Goal: Task Accomplishment & Management: Use online tool/utility

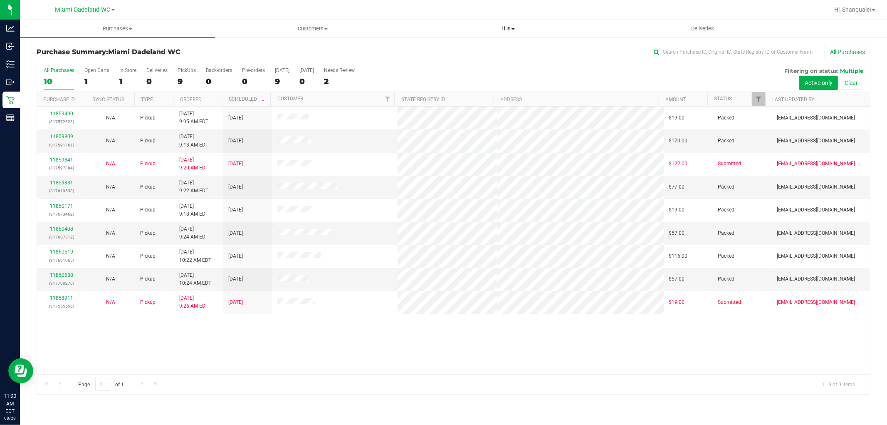
click at [505, 29] on span "Tills" at bounding box center [507, 28] width 194 height 7
click at [455, 59] on span "Reconcile e-payments" at bounding box center [451, 60] width 83 height 7
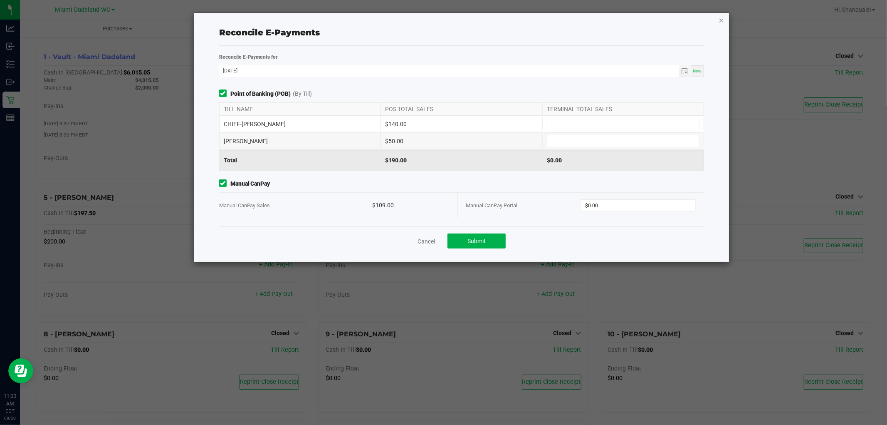
click at [721, 20] on icon "button" at bounding box center [722, 20] width 6 height 10
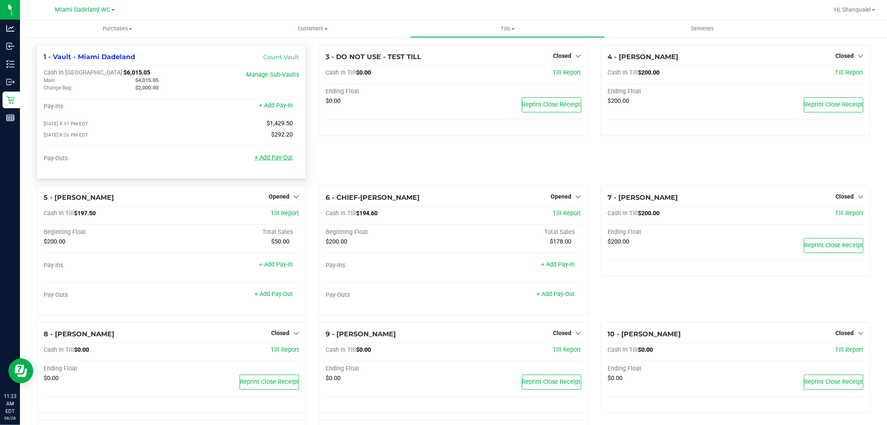
click at [285, 159] on link "+ Add Pay-Out" at bounding box center [273, 157] width 38 height 7
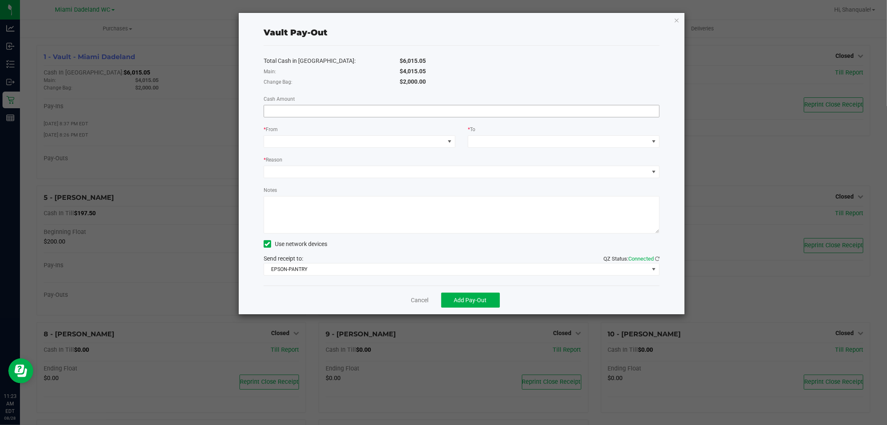
click at [296, 109] on input at bounding box center [461, 111] width 395 height 12
click at [338, 147] on span at bounding box center [354, 142] width 180 height 12
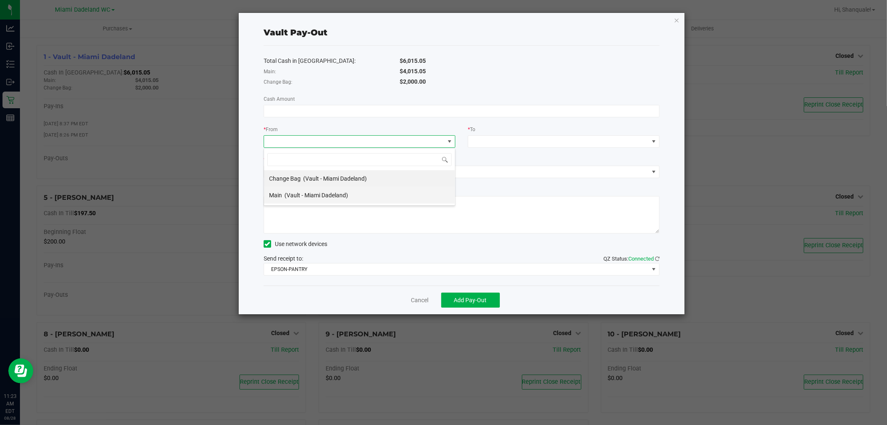
click at [307, 192] on span "(Vault - Miami Dadeland)" at bounding box center [316, 195] width 64 height 7
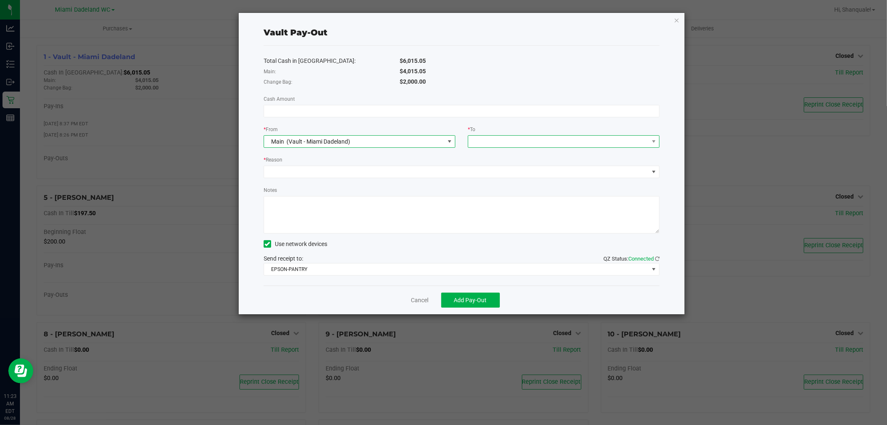
click at [498, 141] on span at bounding box center [558, 142] width 180 height 12
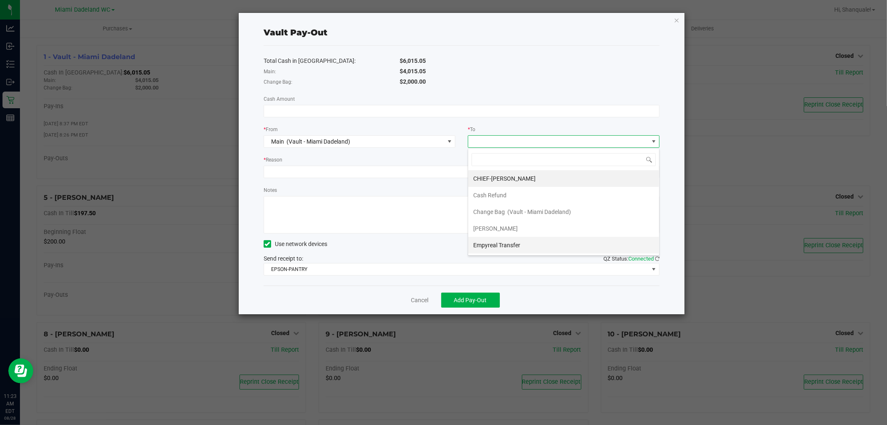
click at [531, 246] on li "Empyreal Transfer" at bounding box center [563, 245] width 191 height 17
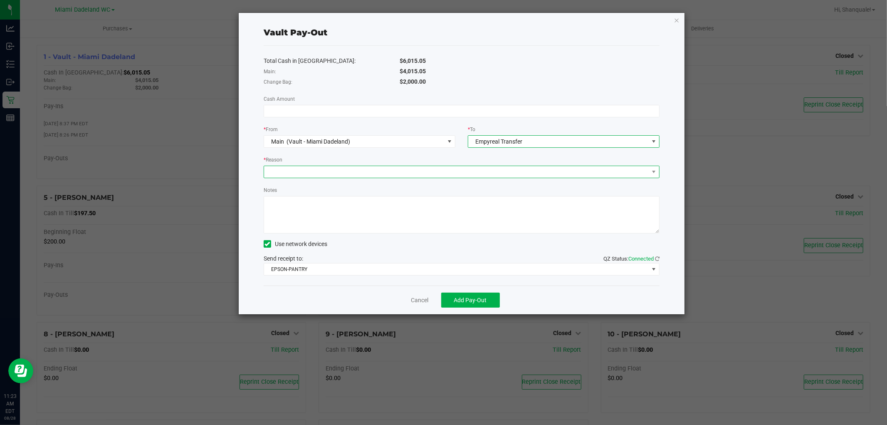
click at [368, 169] on span at bounding box center [456, 172] width 385 height 12
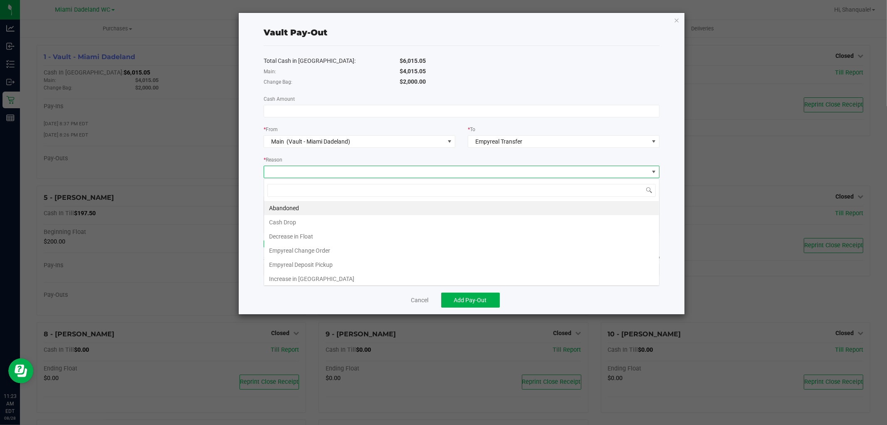
scroll to position [12, 396]
click at [341, 265] on li "Empyreal Deposit Pickup" at bounding box center [461, 264] width 395 height 14
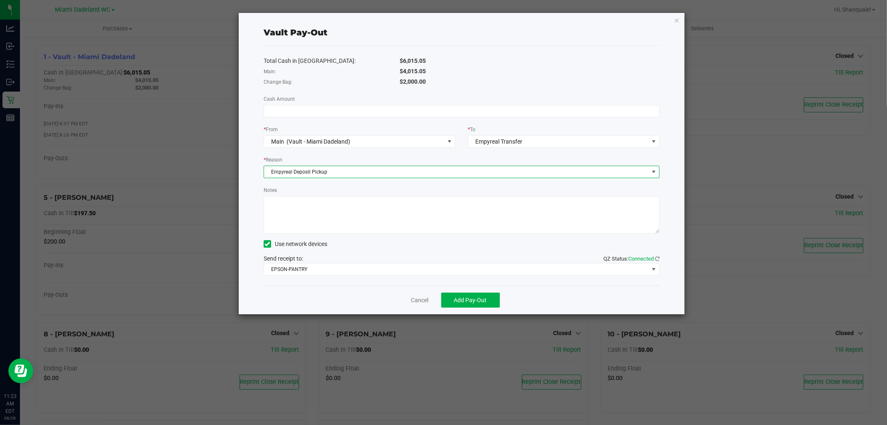
click at [289, 206] on textarea "Notes" at bounding box center [462, 214] width 396 height 37
type textarea "mkyles"
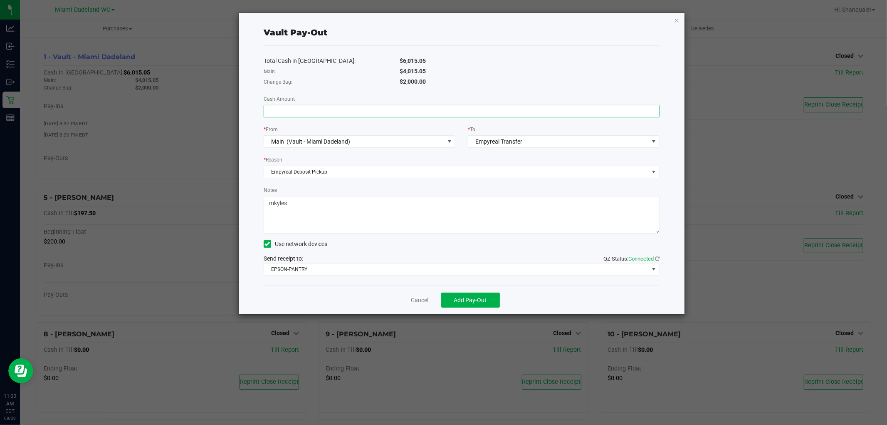
click at [309, 110] on input at bounding box center [461, 111] width 395 height 12
type input "$4,015.05"
click at [477, 301] on span "Add Pay-Out" at bounding box center [470, 299] width 33 height 7
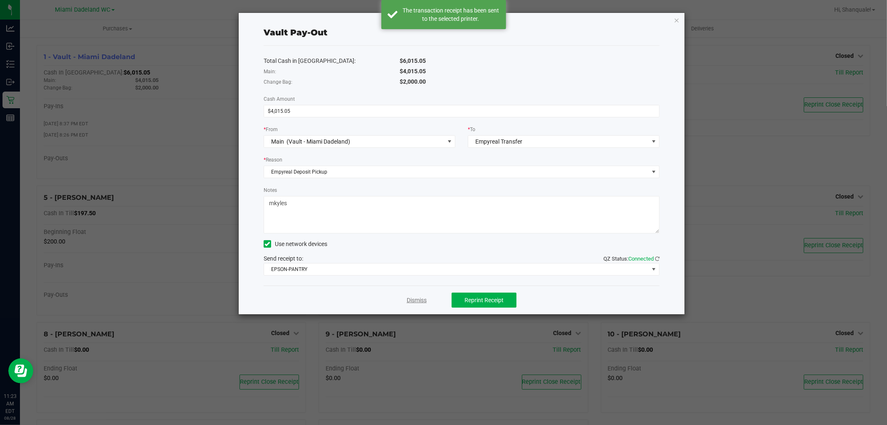
click at [420, 298] on link "Dismiss" at bounding box center [417, 300] width 20 height 9
